Goal: Task Accomplishment & Management: Complete application form

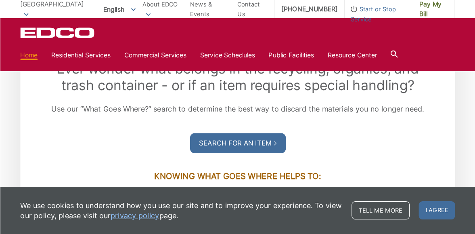
scroll to position [942, 0]
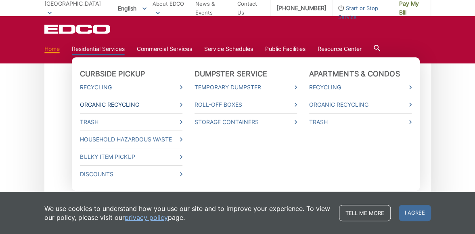
click at [119, 103] on link "Organic Recycling" at bounding box center [131, 104] width 103 height 9
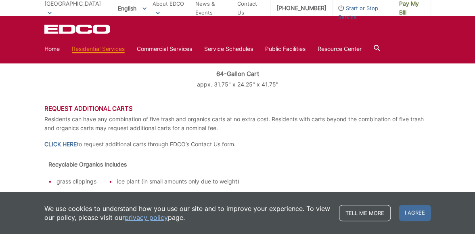
scroll to position [370, 0]
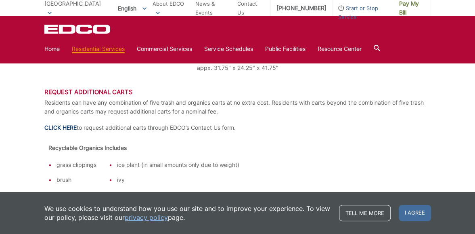
click at [61, 126] on link "CLICK HERE" at bounding box center [60, 127] width 32 height 9
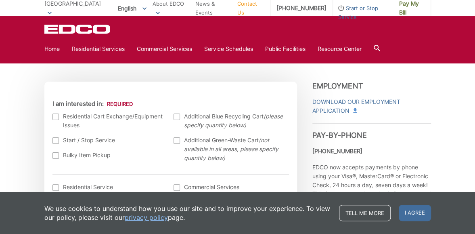
scroll to position [235, 0]
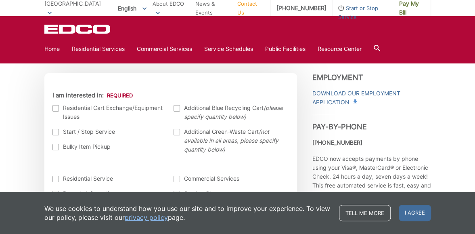
click at [178, 131] on div at bounding box center [177, 132] width 6 height 6
click at [0, 0] on input "Additional Green-Waste Cart (not available in all areas, please specify quantit…" at bounding box center [0, 0] width 0 height 0
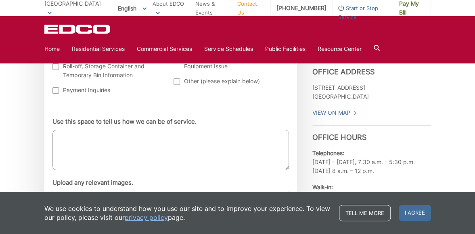
scroll to position [421, 0]
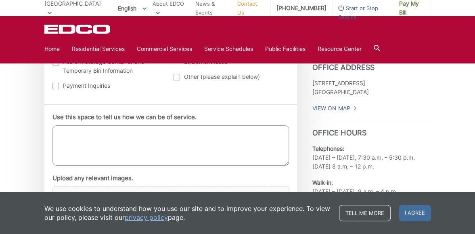
click at [85, 130] on textarea "Use this space to tell us how we can be of service." at bounding box center [170, 145] width 237 height 40
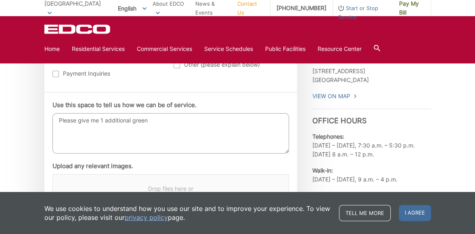
scroll to position [454, 0]
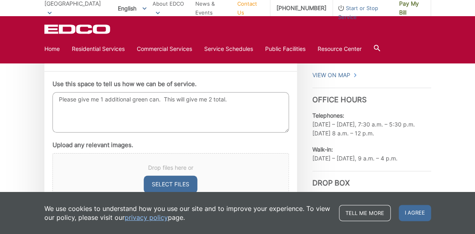
click at [182, 100] on textarea "Please give me 1 additional green can. This will give me 2 total." at bounding box center [170, 112] width 237 height 40
click at [109, 107] on textarea "Please give me 1 additional green can. With the 1 that I have, this will give m…" at bounding box center [170, 112] width 237 height 40
click at [105, 108] on textarea "Please give me 1 additional green can. With the 1 that I have, this will give m…" at bounding box center [170, 112] width 237 height 40
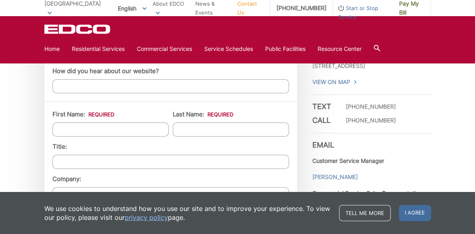
scroll to position [656, 0]
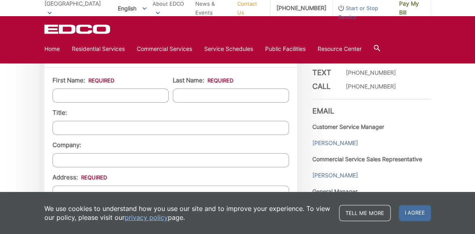
type textarea "Please give me 1 additional green can. With the 1 that I have, this will give m…"
click at [80, 93] on input "First Name: *" at bounding box center [110, 95] width 116 height 14
type input "Patrick"
type input "Dunham"
type input "p.dunham@att.net"
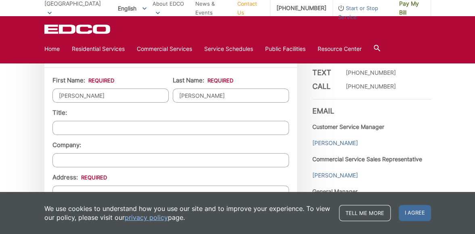
type input "p.dunham@att.net"
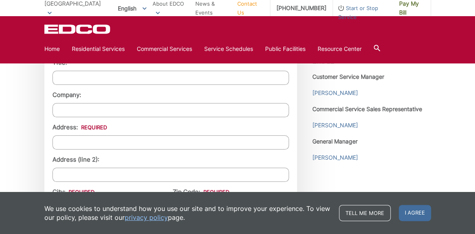
scroll to position [723, 0]
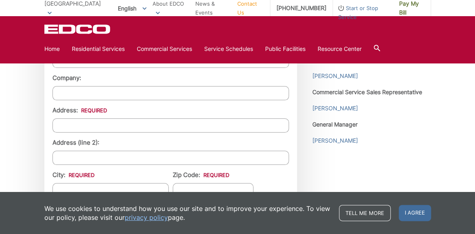
click at [75, 129] on input "Address: *" at bounding box center [170, 125] width 237 height 14
type input "7740 Loma Vista Dr"
type input "La Mesa"
type input "91942"
type input "(619) 464-0622"
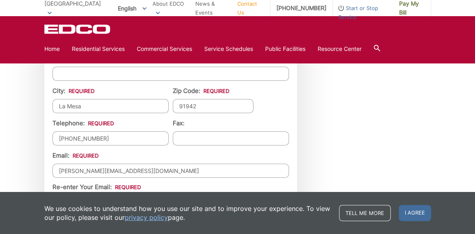
scroll to position [841, 0]
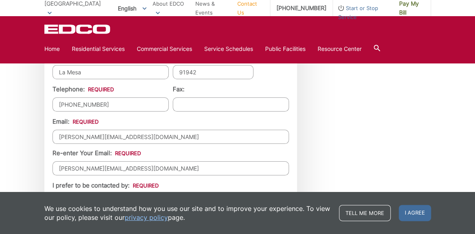
click at [130, 144] on input "p.dunham@att.net" at bounding box center [170, 137] width 237 height 14
drag, startPoint x: 130, startPoint y: 144, endPoint x: 11, endPoint y: 139, distance: 119.2
type input "dunhamp@yahoo.com"
type input "La Mesa, CA"
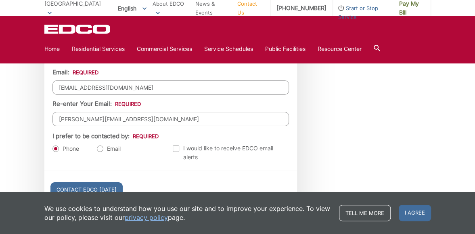
scroll to position [891, 0]
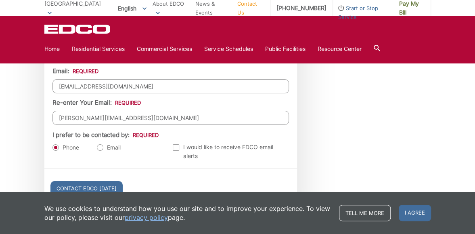
click at [117, 125] on input "p.dunham@att.net" at bounding box center [170, 118] width 237 height 14
drag, startPoint x: 117, startPoint y: 127, endPoint x: -2, endPoint y: 129, distance: 119.5
type input "dunhamp@yahoo.com"
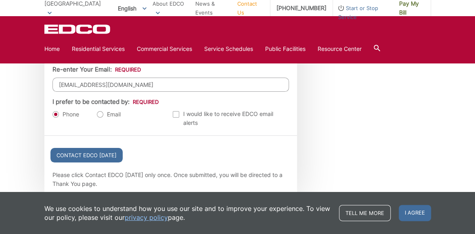
scroll to position [925, 0]
click at [103, 118] on label "Email" at bounding box center [109, 114] width 24 height 8
radio input "true"
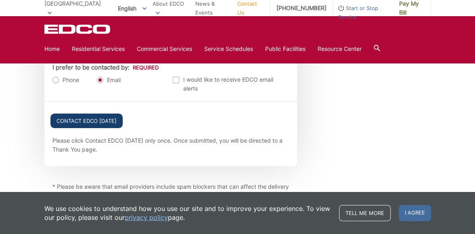
click at [113, 128] on input "Contact EDCO Today" at bounding box center [86, 120] width 72 height 15
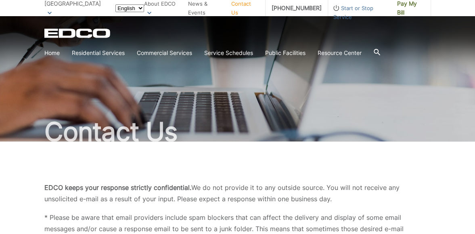
type input "[PHONE_NUMBER]"
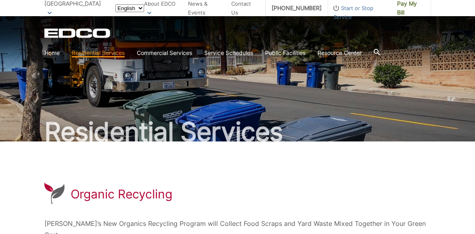
scroll to position [370, 0]
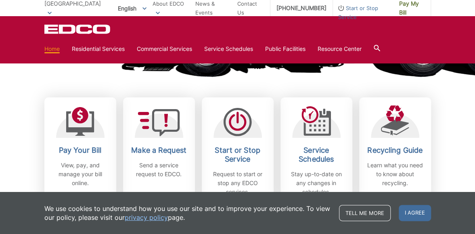
scroll to position [218, 0]
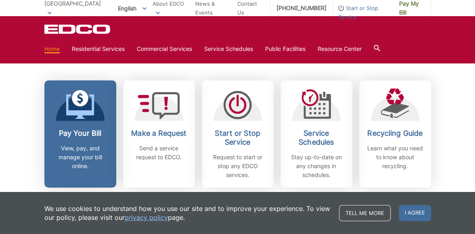
click at [75, 150] on p "View, pay, and manage your bill online." at bounding box center [80, 157] width 60 height 27
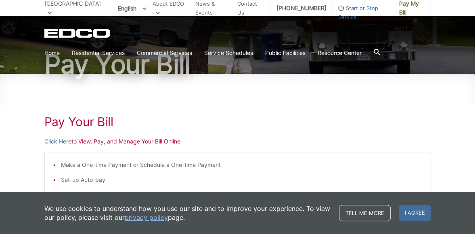
scroll to position [100, 0]
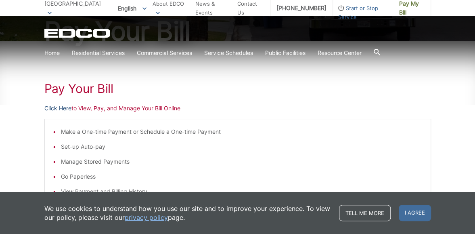
click at [56, 108] on link "Click Here" at bounding box center [57, 108] width 27 height 9
